Goal: Information Seeking & Learning: Obtain resource

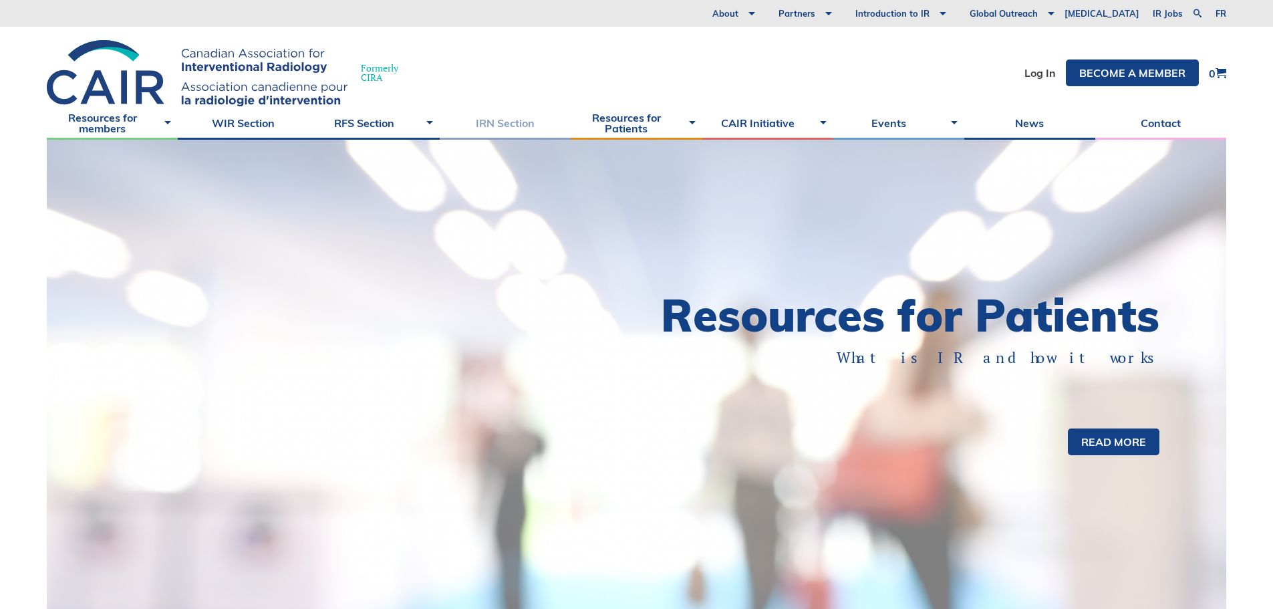
click at [499, 124] on link "IRN Section" at bounding box center [505, 122] width 131 height 33
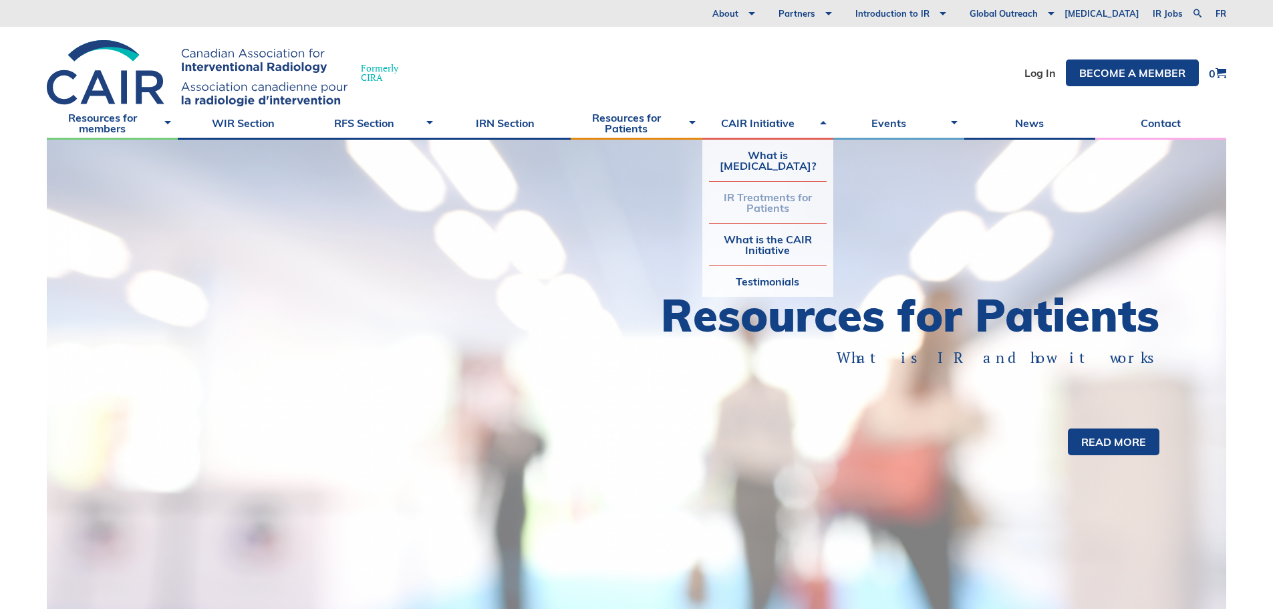
click at [764, 218] on link "IR Treatments for Patients" at bounding box center [768, 202] width 118 height 41
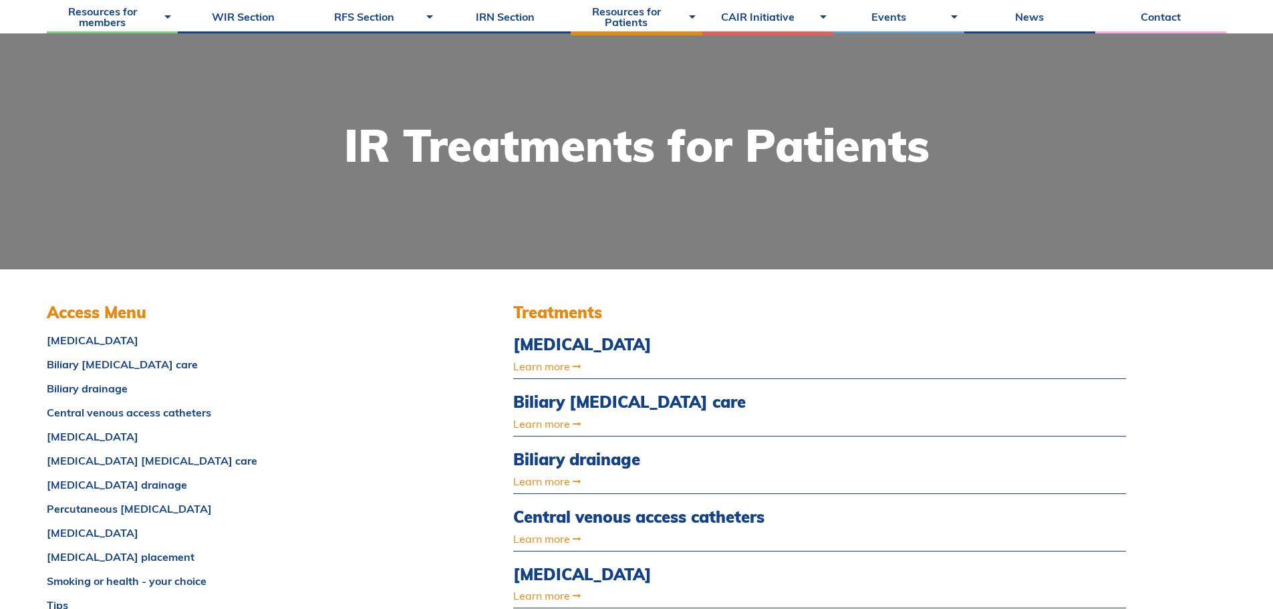
scroll to position [200, 0]
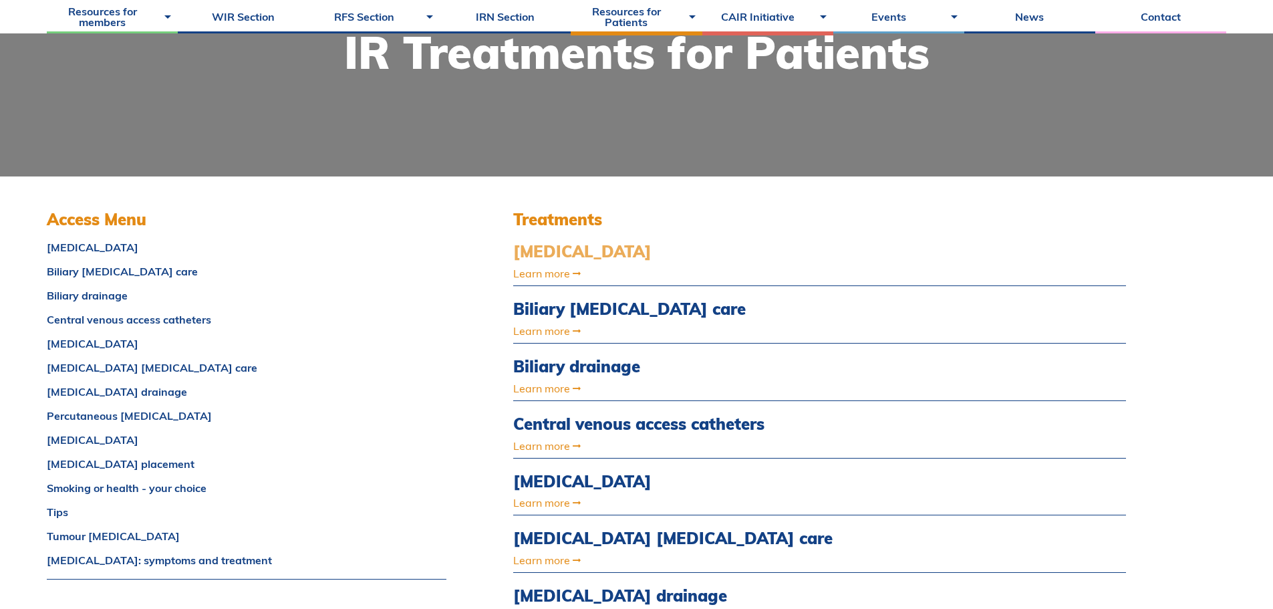
click at [569, 245] on link "[MEDICAL_DATA]" at bounding box center [727, 251] width 429 height 19
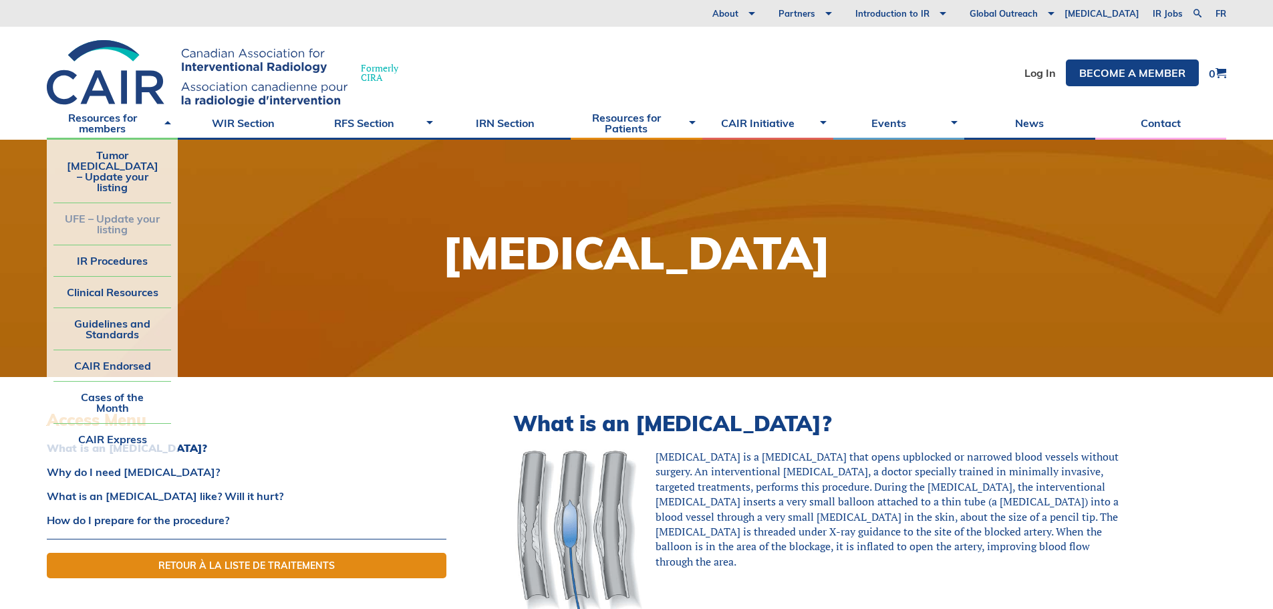
click at [136, 203] on link "UFE – Update your listing" at bounding box center [112, 223] width 118 height 41
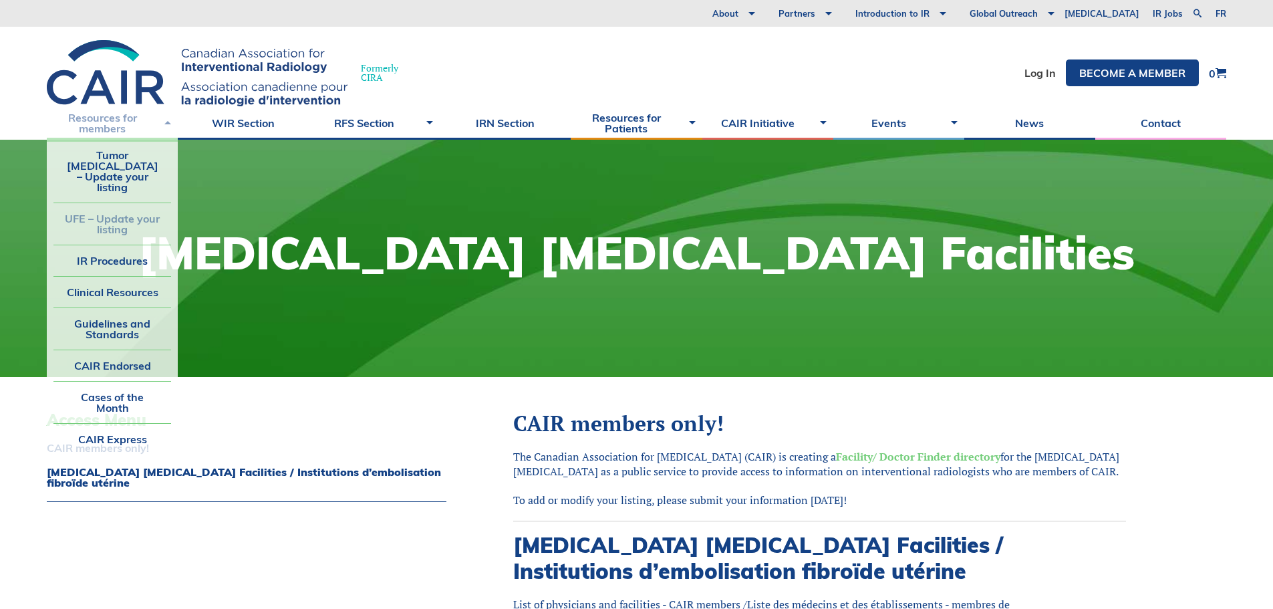
click at [100, 122] on link "Resources for members" at bounding box center [112, 122] width 131 height 33
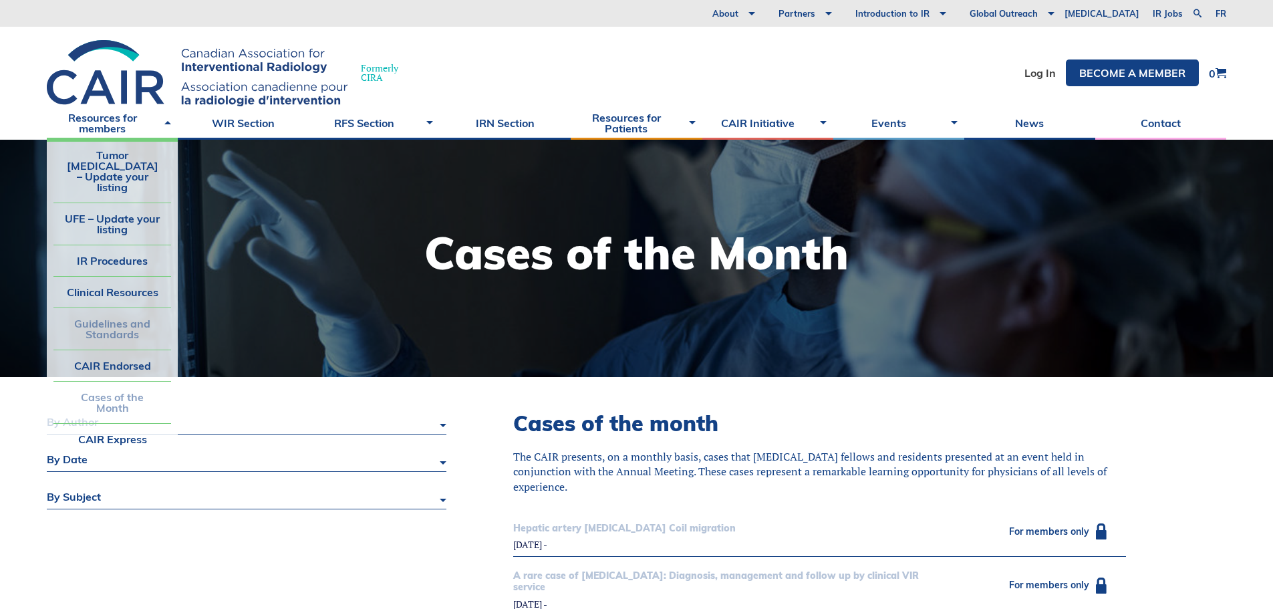
click at [118, 308] on link "Guidelines and Standards" at bounding box center [112, 328] width 118 height 41
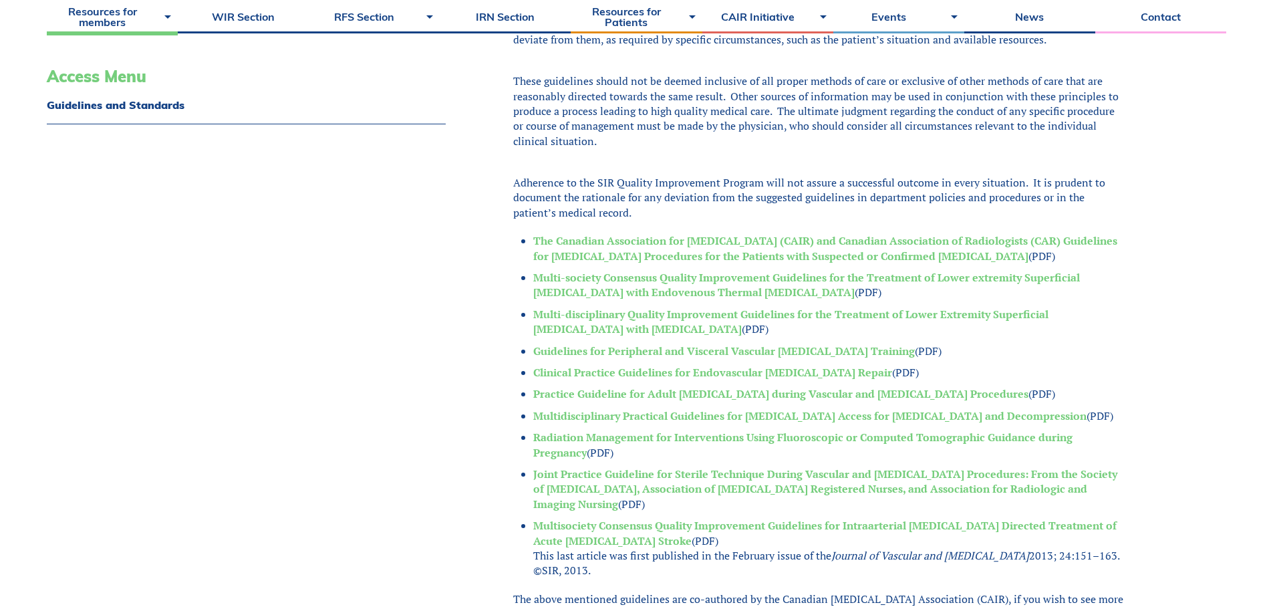
scroll to position [468, 0]
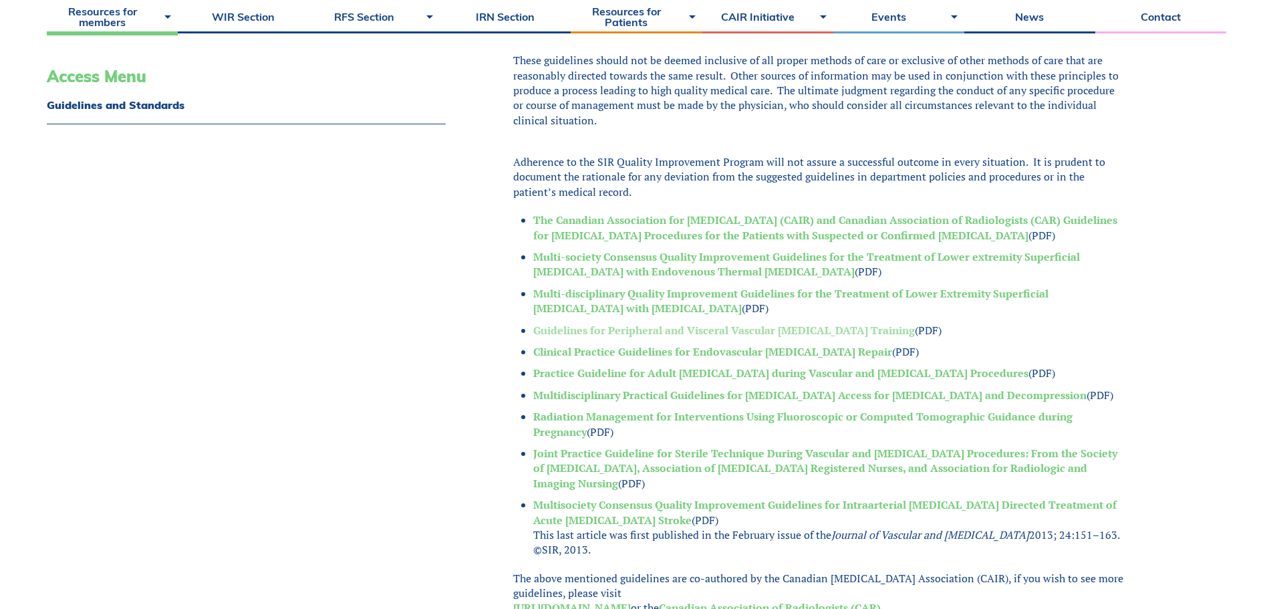
click at [542, 332] on link "Guidelines for Peripheral and Visceral Vascular [MEDICAL_DATA] Training" at bounding box center [724, 330] width 382 height 15
click at [569, 351] on link "Clinical Practice Guidelines for Endovascular [MEDICAL_DATA] Repair" at bounding box center [712, 351] width 359 height 15
